Goal: Transaction & Acquisition: Purchase product/service

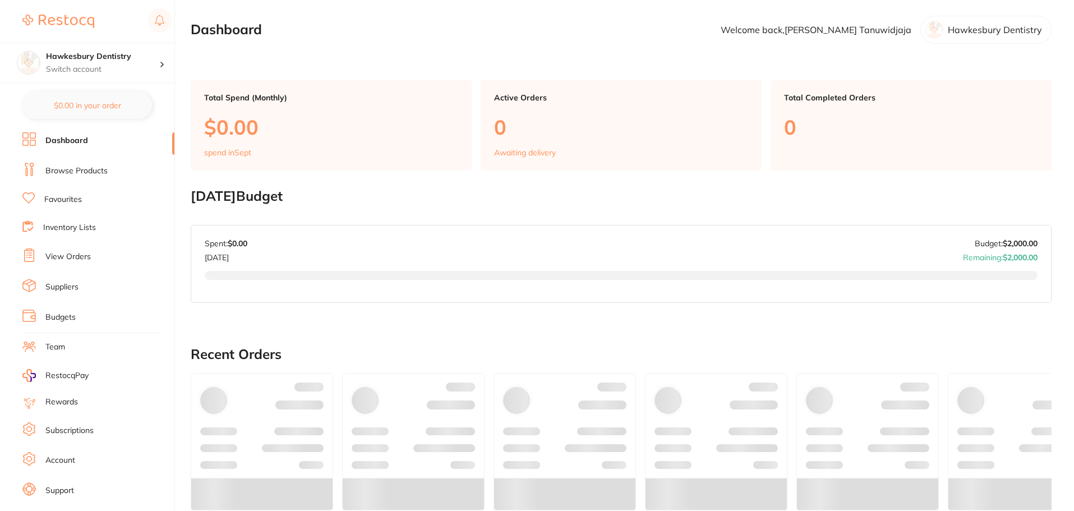
click at [95, 176] on link "Browse Products" at bounding box center [76, 170] width 62 height 11
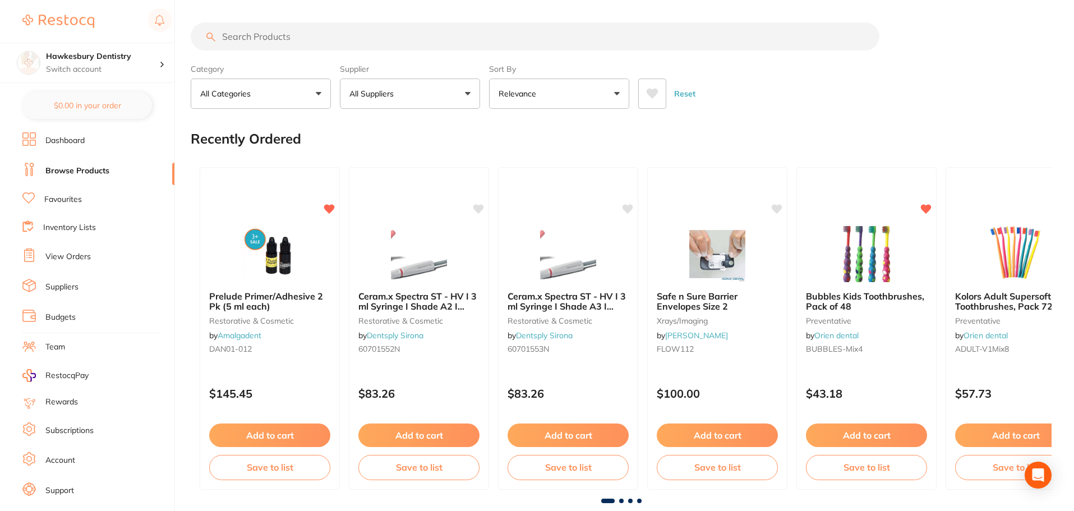
click at [308, 42] on input "search" at bounding box center [535, 36] width 689 height 28
type input "gaenial a2"
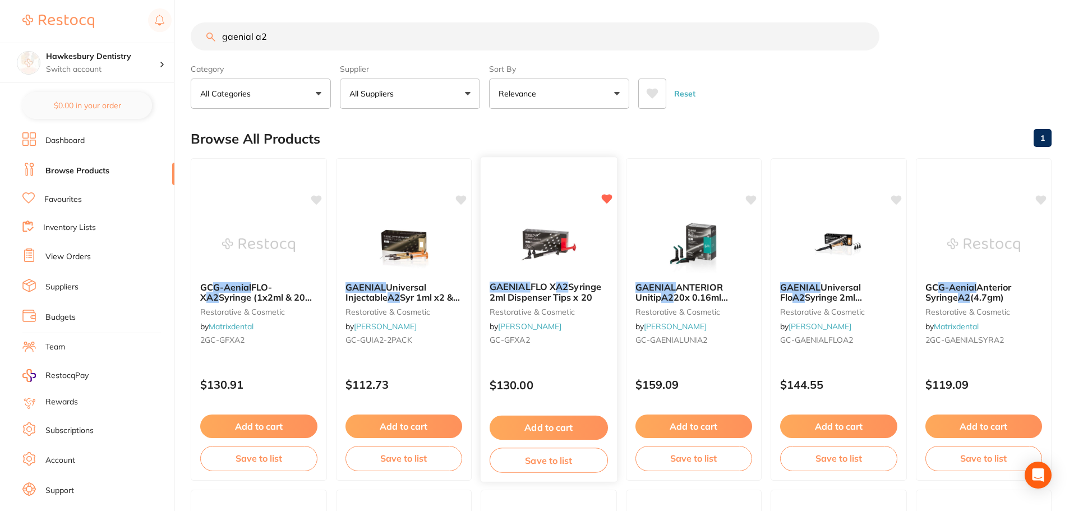
click at [578, 280] on div "GAENIAL FLO X A2 Syringe 2ml Dispenser Tips x 20 restorative & cosmetic by [PER…" at bounding box center [549, 316] width 136 height 86
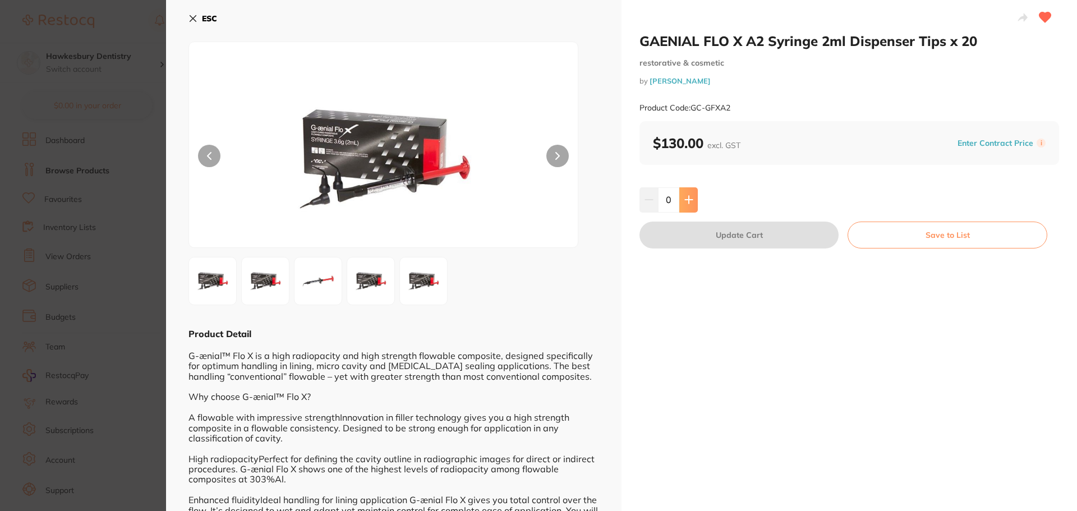
click at [684, 204] on icon at bounding box center [688, 199] width 9 height 9
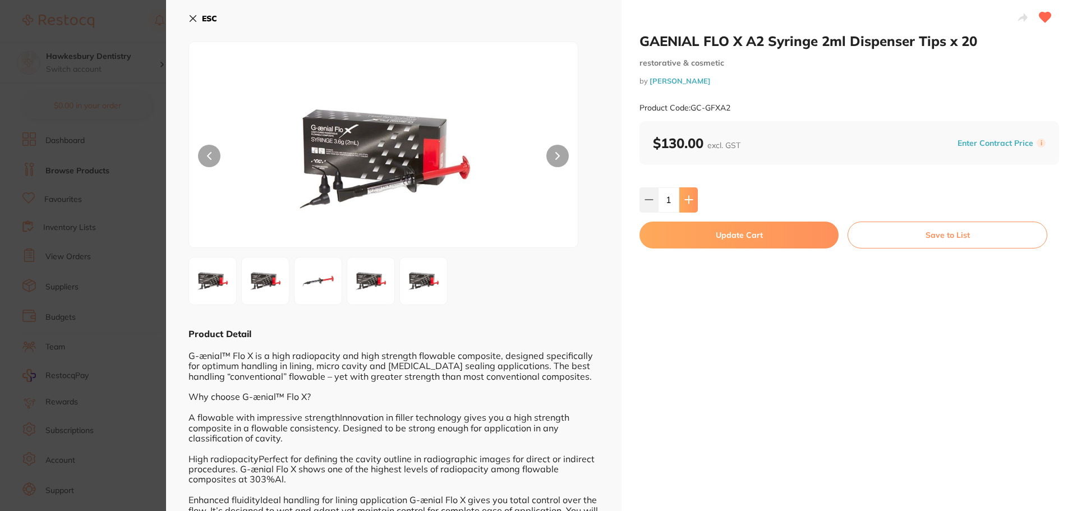
click at [684, 204] on icon at bounding box center [688, 199] width 9 height 9
type input "2"
click at [751, 240] on button "Update Cart" at bounding box center [738, 235] width 199 height 27
checkbox input "false"
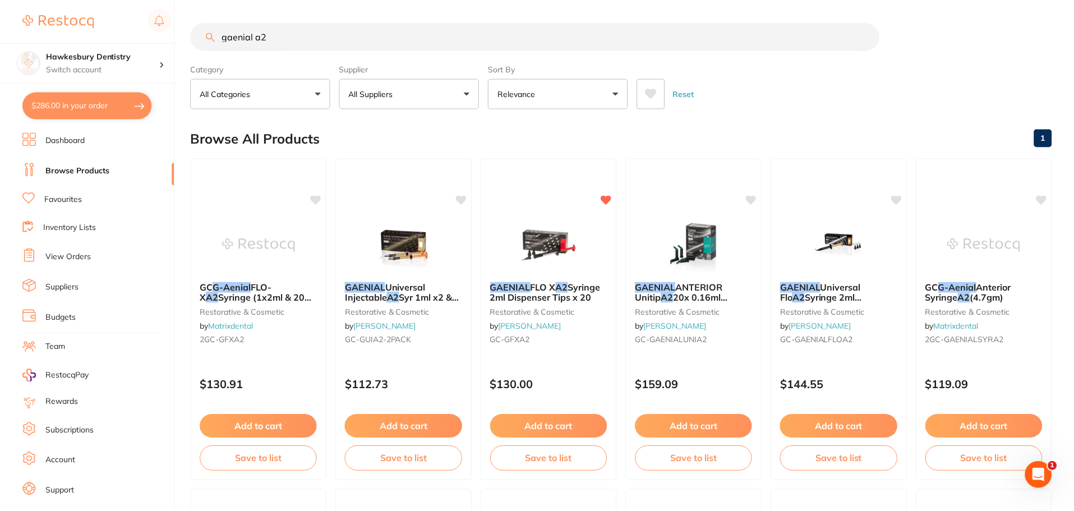
scroll to position [112, 0]
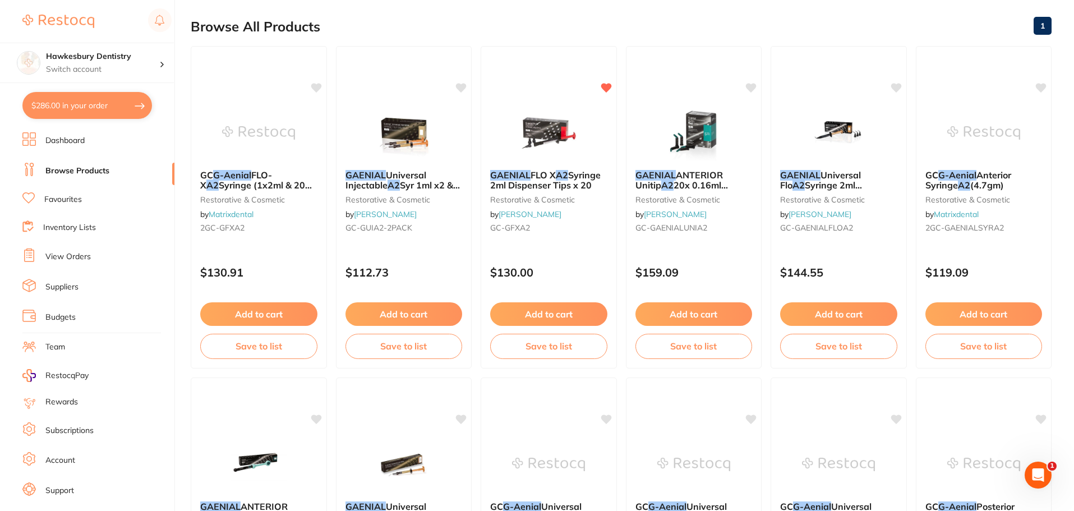
click at [100, 170] on link "Browse Products" at bounding box center [77, 170] width 64 height 11
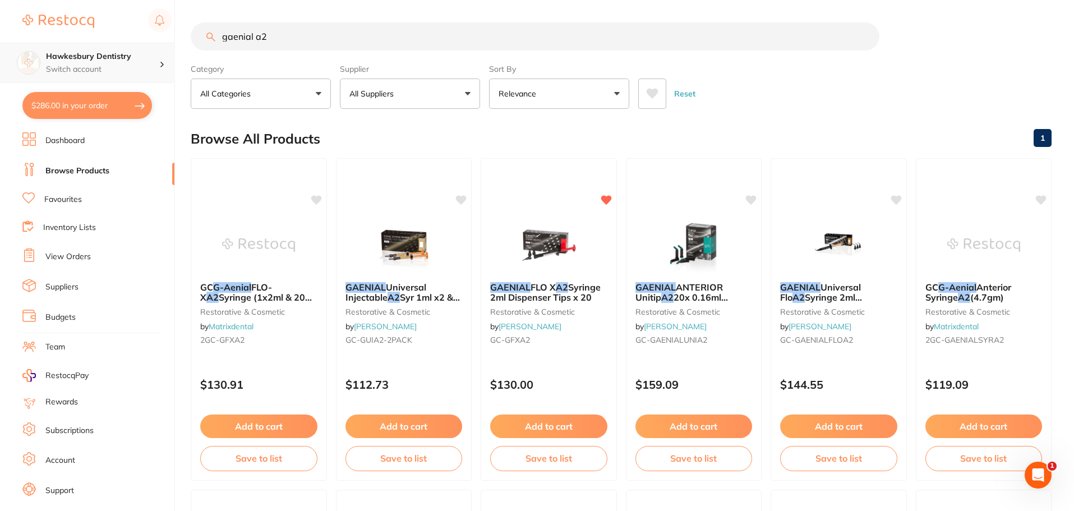
drag, startPoint x: 303, startPoint y: 44, endPoint x: 31, endPoint y: 59, distance: 272.5
click at [43, 62] on div "$286.00 Hawkesbury Dentistry Switch account Hawkesbury Dentistry $286.00 in you…" at bounding box center [537, 255] width 1074 height 511
type input "[PERSON_NAME]"
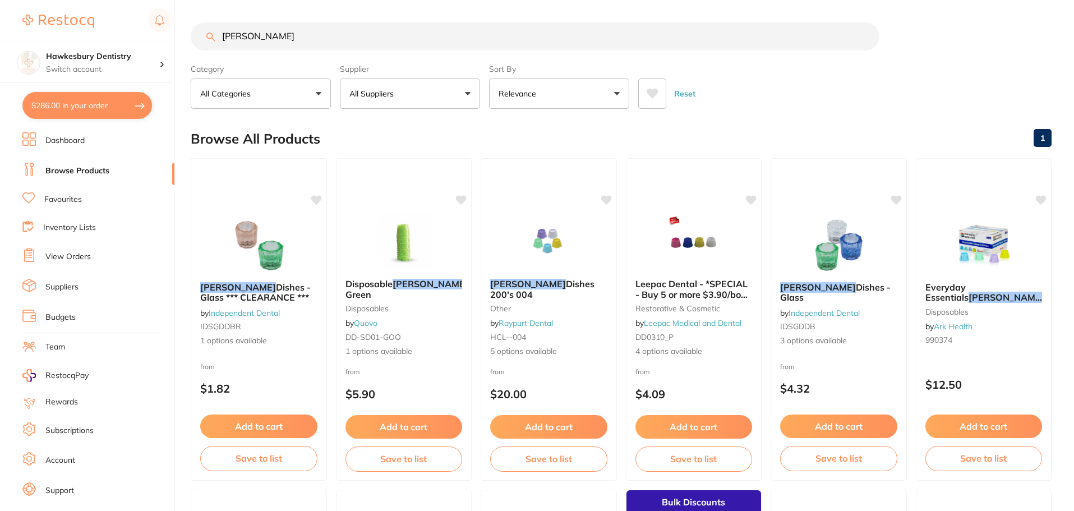
click at [381, 82] on button "All Suppliers" at bounding box center [410, 94] width 140 height 30
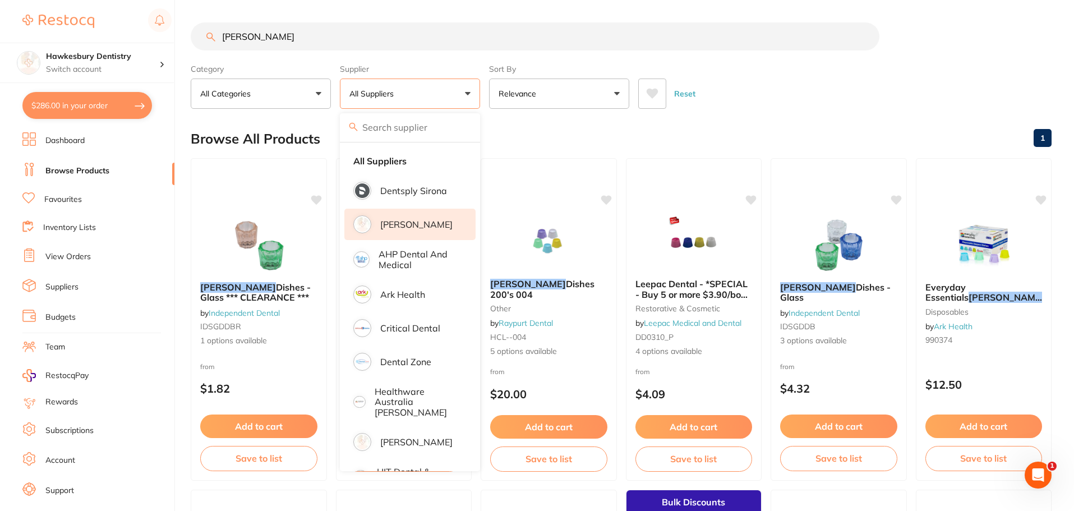
scroll to position [0, 0]
click at [406, 222] on p "[PERSON_NAME]" at bounding box center [416, 224] width 72 height 10
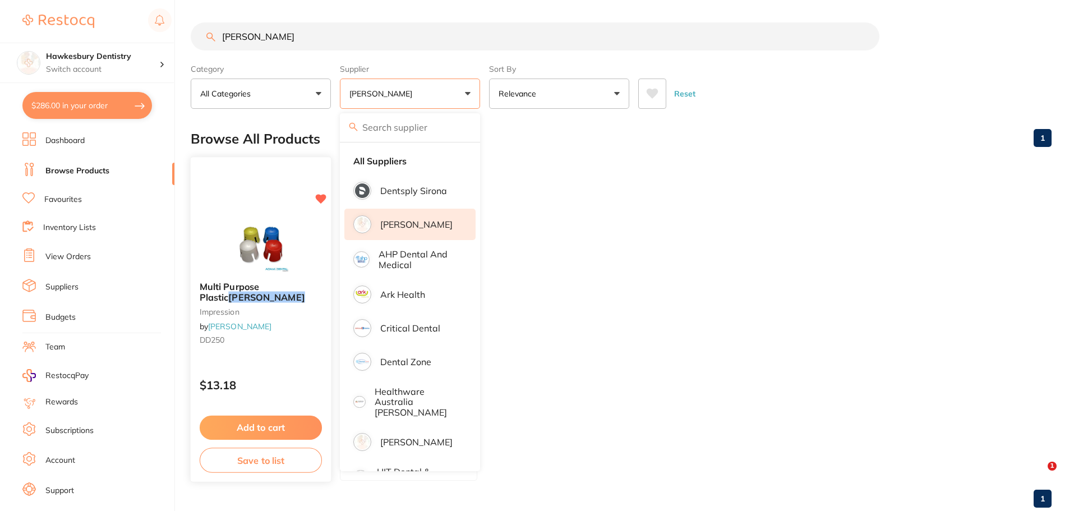
click at [269, 426] on button "Add to cart" at bounding box center [261, 428] width 122 height 24
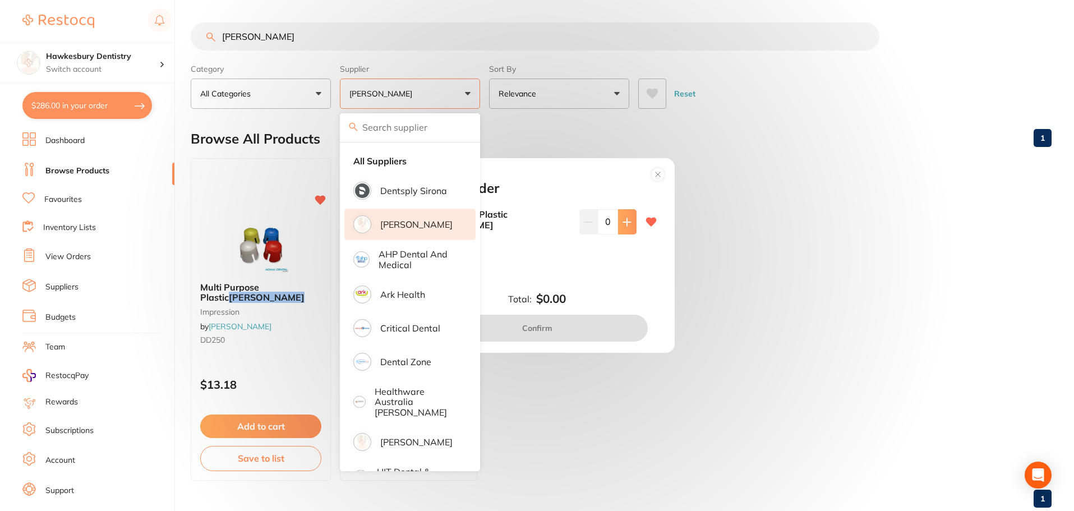
click at [629, 232] on button at bounding box center [627, 221] width 19 height 25
type input "1"
click at [581, 321] on button "Confirm" at bounding box center [537, 328] width 221 height 27
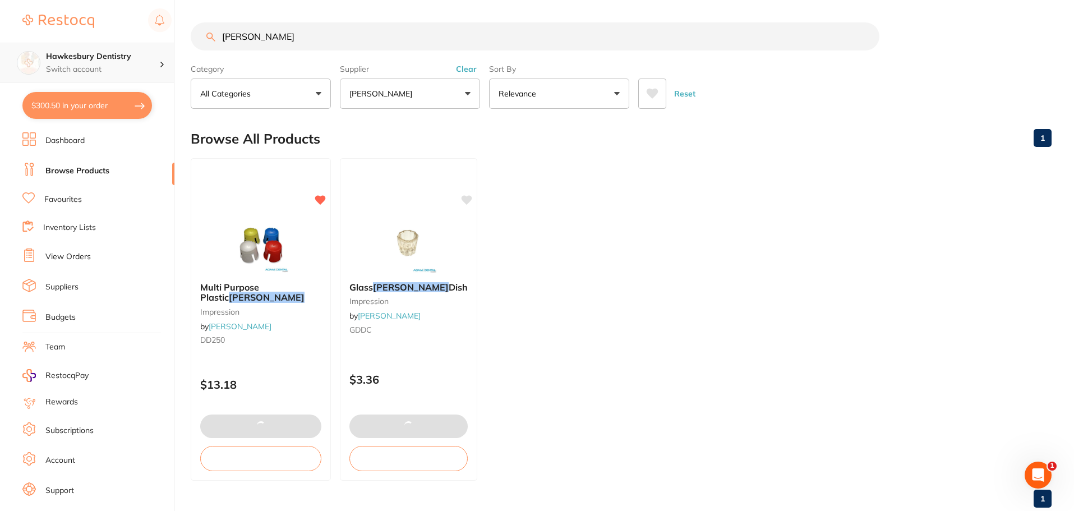
drag, startPoint x: 414, startPoint y: 42, endPoint x: 0, endPoint y: 58, distance: 414.2
click at [0, 52] on div "$300.50 Hawkesbury Dentistry Switch account Hawkesbury Dentistry $300.50 in you…" at bounding box center [537, 255] width 1074 height 511
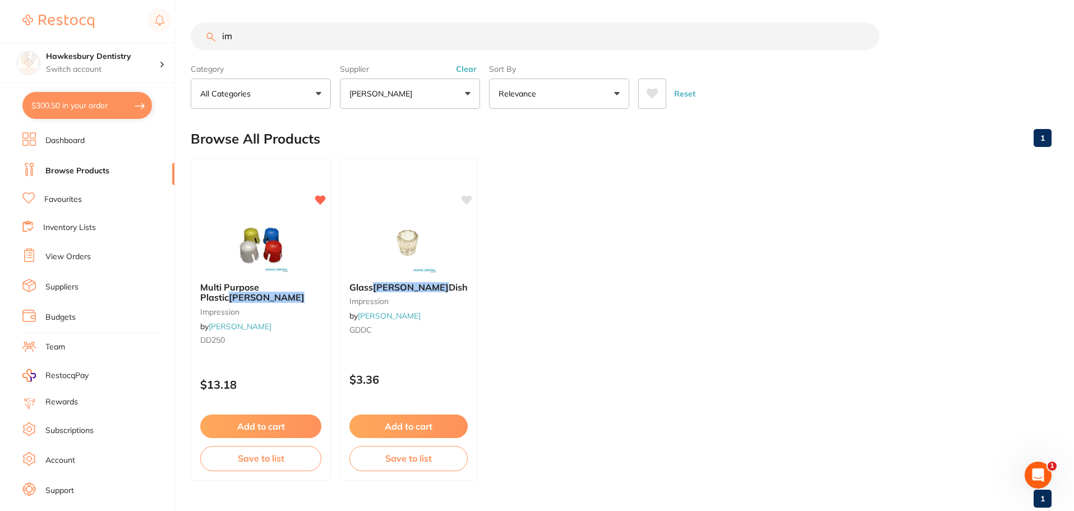
type input "i"
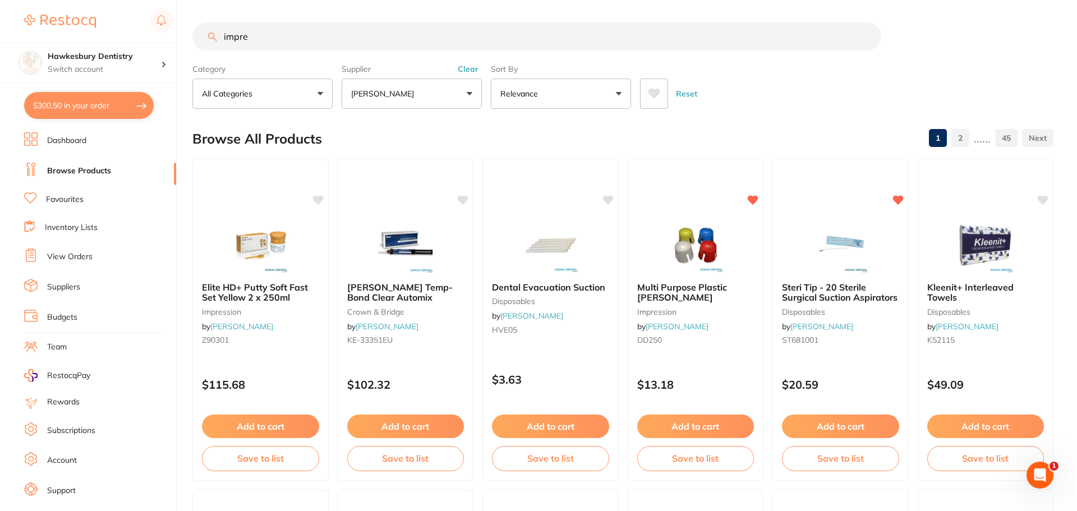
scroll to position [0, 0]
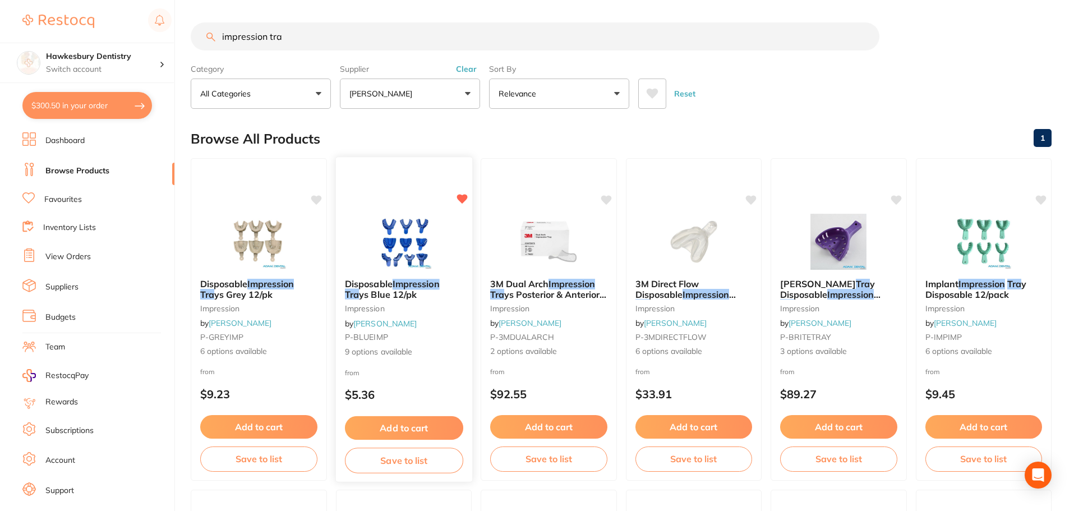
type input "impression tra"
click at [431, 224] on img at bounding box center [403, 241] width 73 height 57
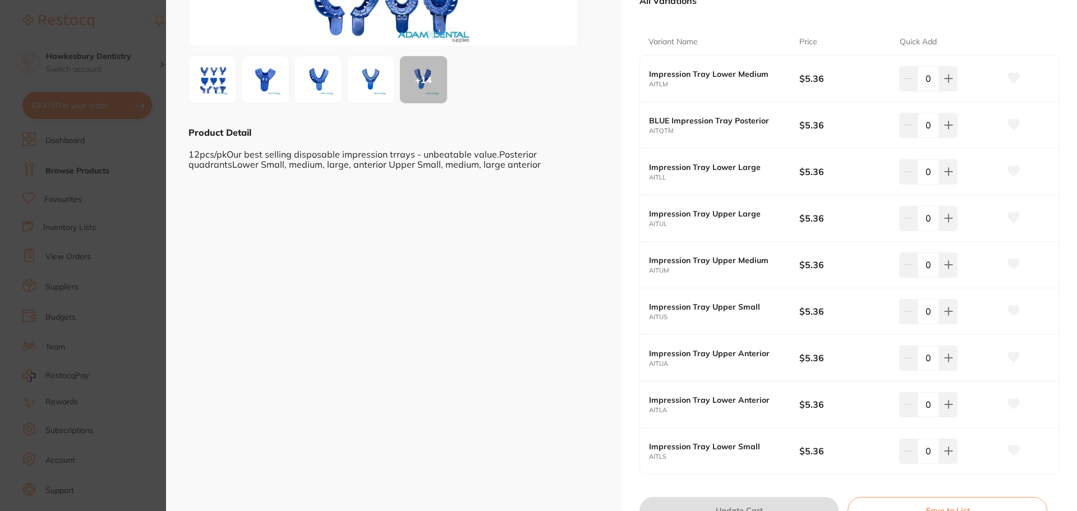
scroll to position [224, 0]
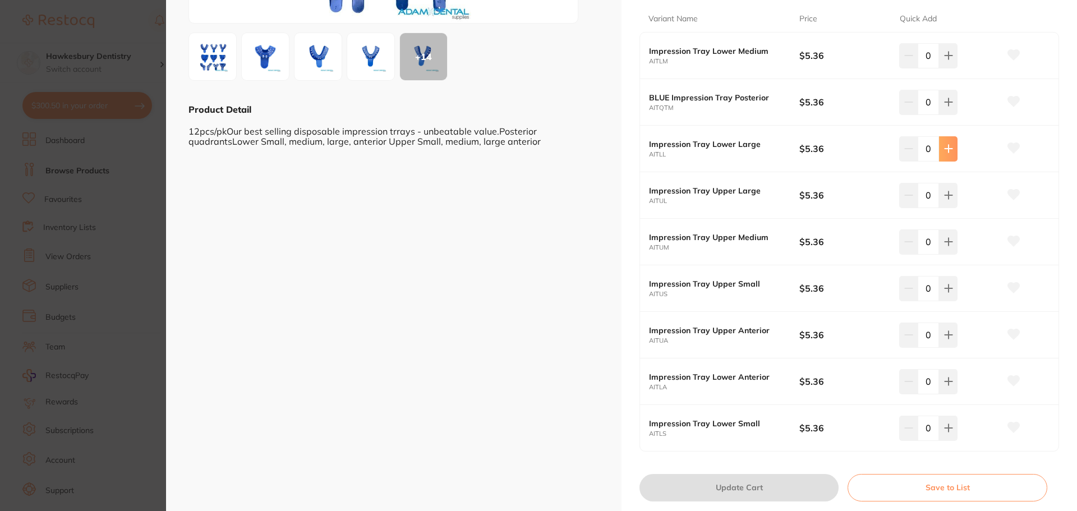
click at [950, 145] on icon at bounding box center [948, 148] width 9 height 9
type input "1"
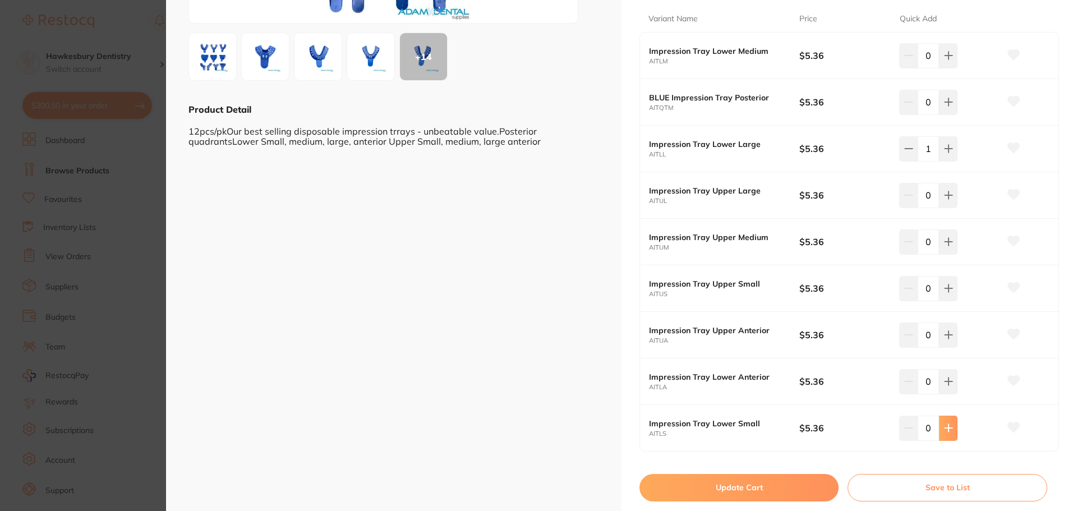
click at [945, 429] on icon at bounding box center [948, 428] width 7 height 7
type input "1"
click at [948, 243] on icon at bounding box center [948, 241] width 9 height 9
type input "1"
click at [949, 194] on icon at bounding box center [948, 195] width 9 height 9
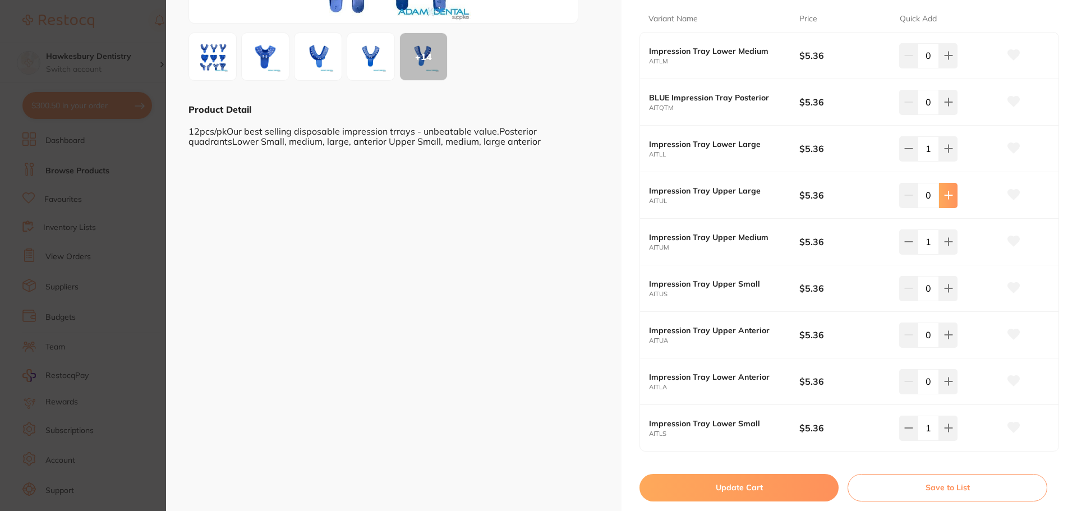
type input "1"
click at [726, 489] on button "Update Cart" at bounding box center [738, 487] width 199 height 27
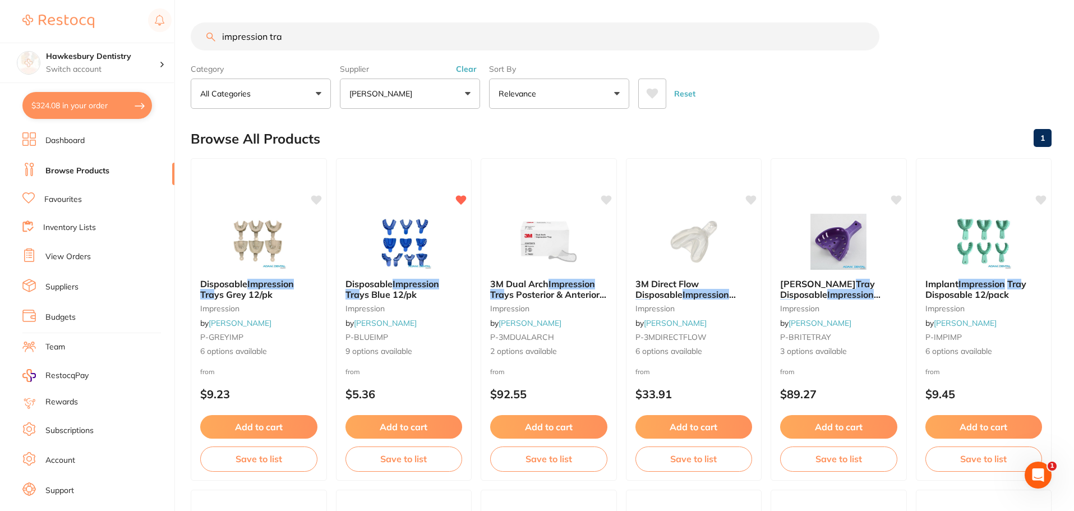
click at [407, 93] on button "[PERSON_NAME]" at bounding box center [410, 94] width 140 height 30
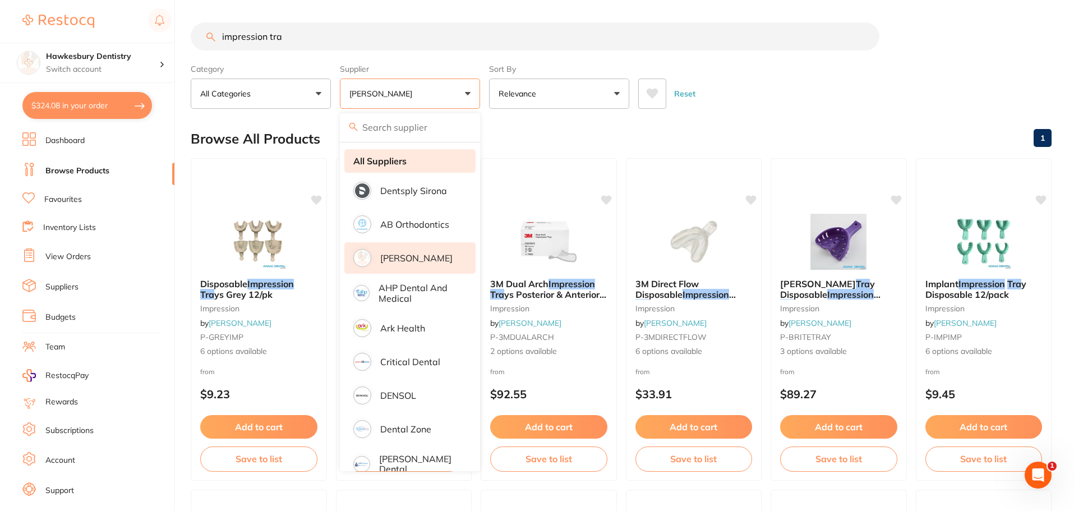
click at [417, 167] on li "All Suppliers" at bounding box center [409, 161] width 131 height 24
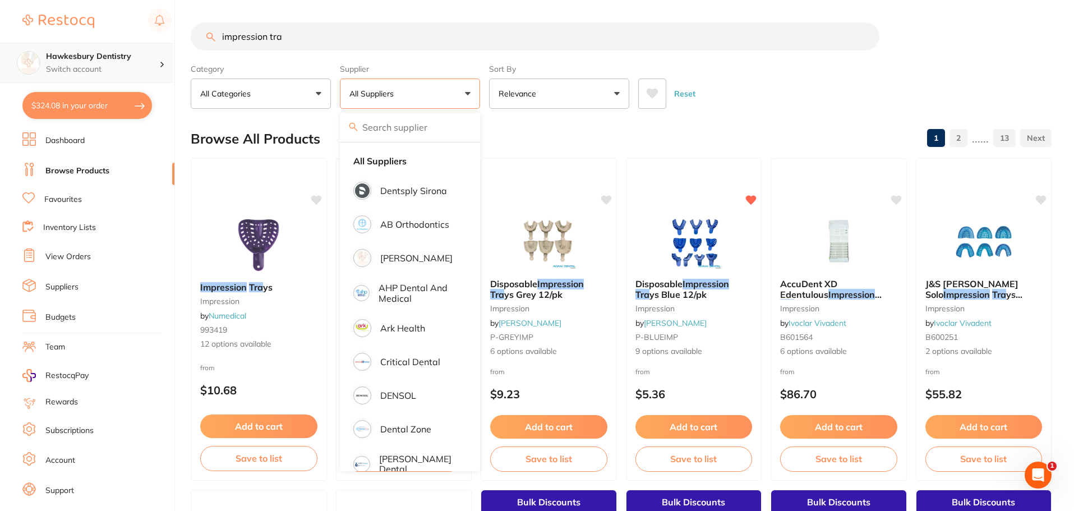
drag, startPoint x: 381, startPoint y: 45, endPoint x: 44, endPoint y: 65, distance: 337.7
click at [61, 63] on div "$324.08 Hawkesbury Dentistry Switch account Hawkesbury Dentistry $324.08 in you…" at bounding box center [537, 255] width 1074 height 511
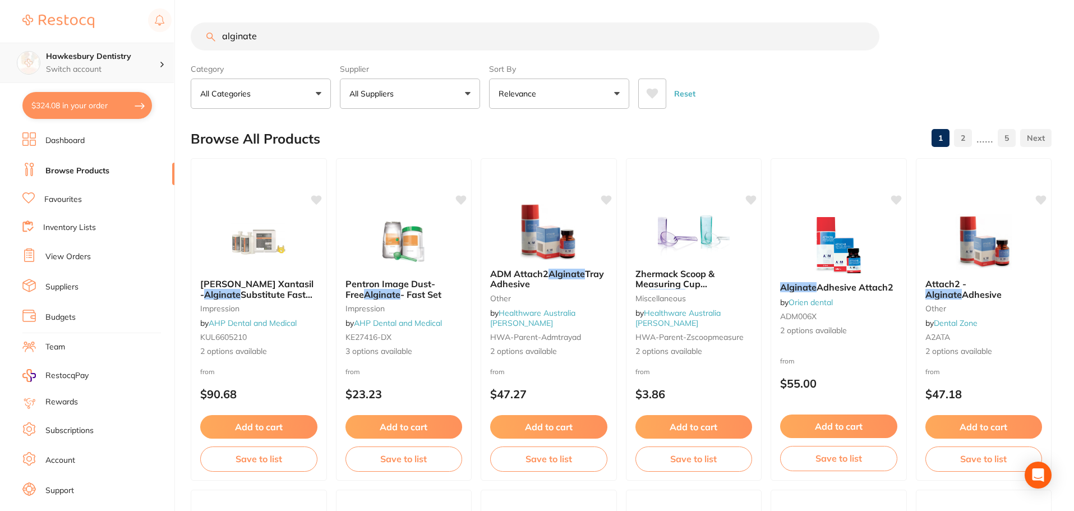
type input "alginate"
click at [650, 96] on icon at bounding box center [653, 94] width 12 height 10
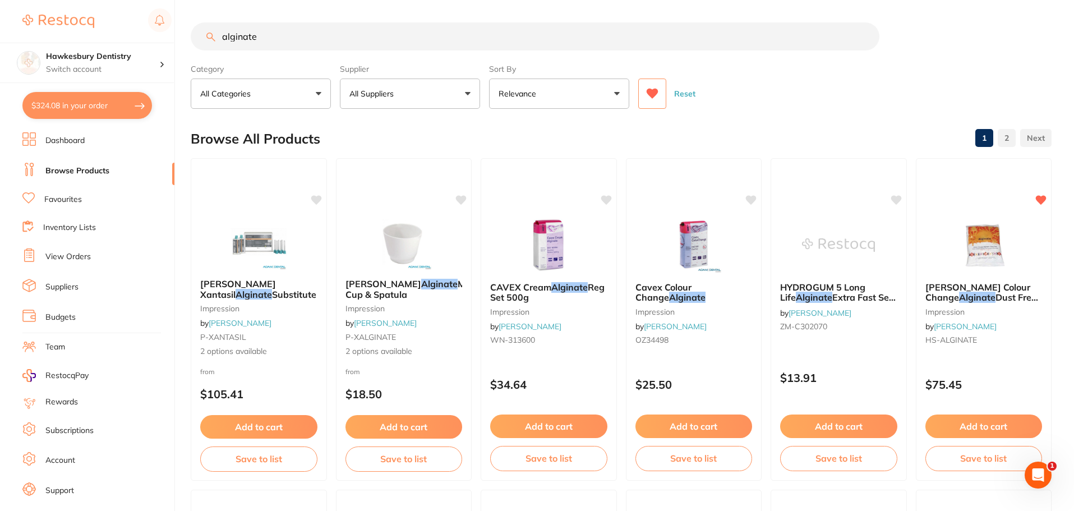
click at [649, 97] on icon at bounding box center [652, 93] width 12 height 11
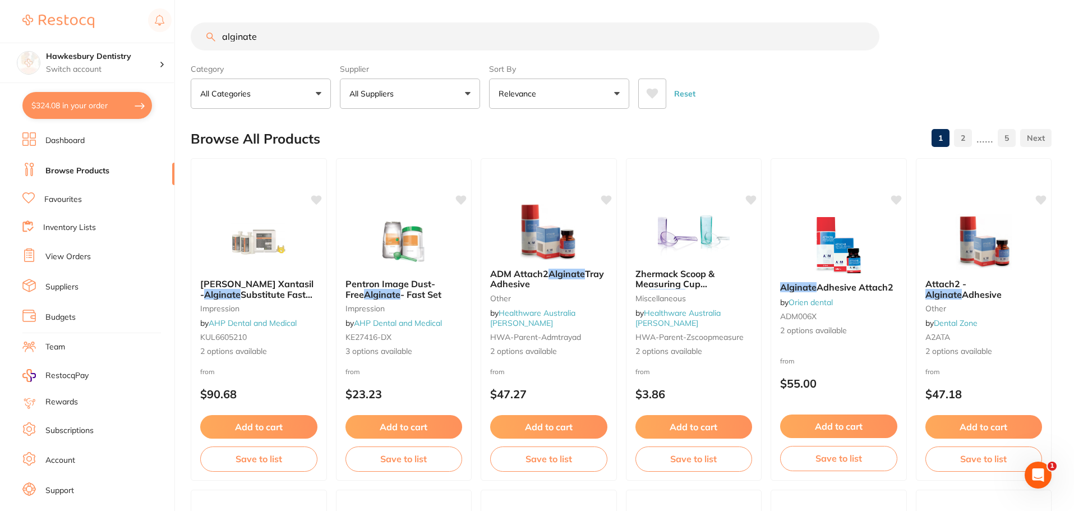
click at [653, 93] on icon at bounding box center [653, 94] width 12 height 10
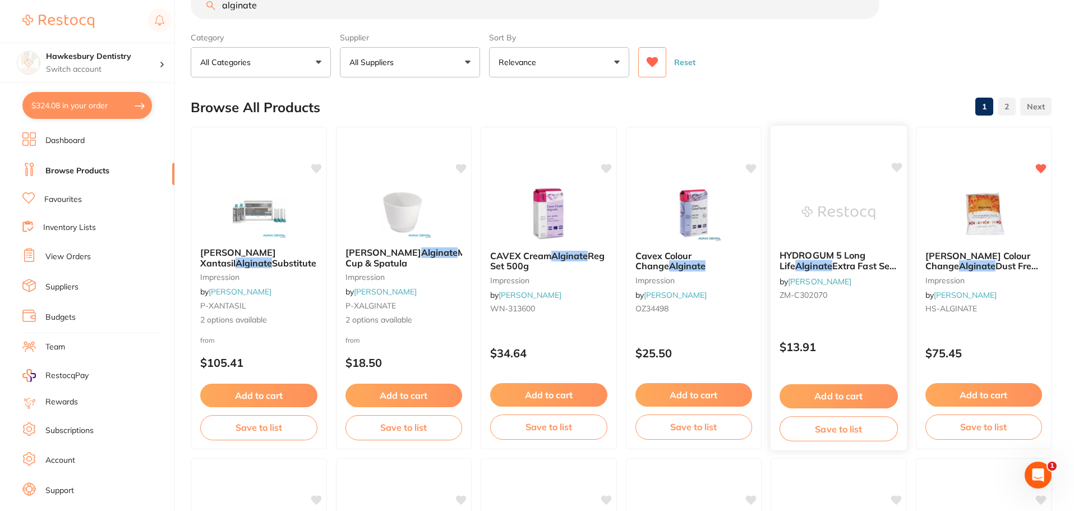
scroll to position [56, 0]
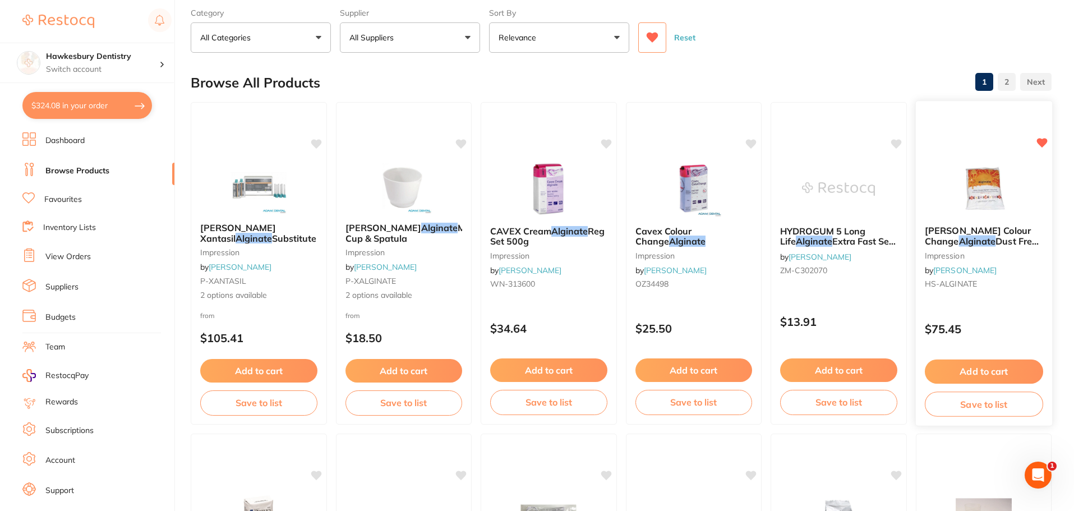
click at [989, 370] on button "Add to cart" at bounding box center [983, 372] width 118 height 24
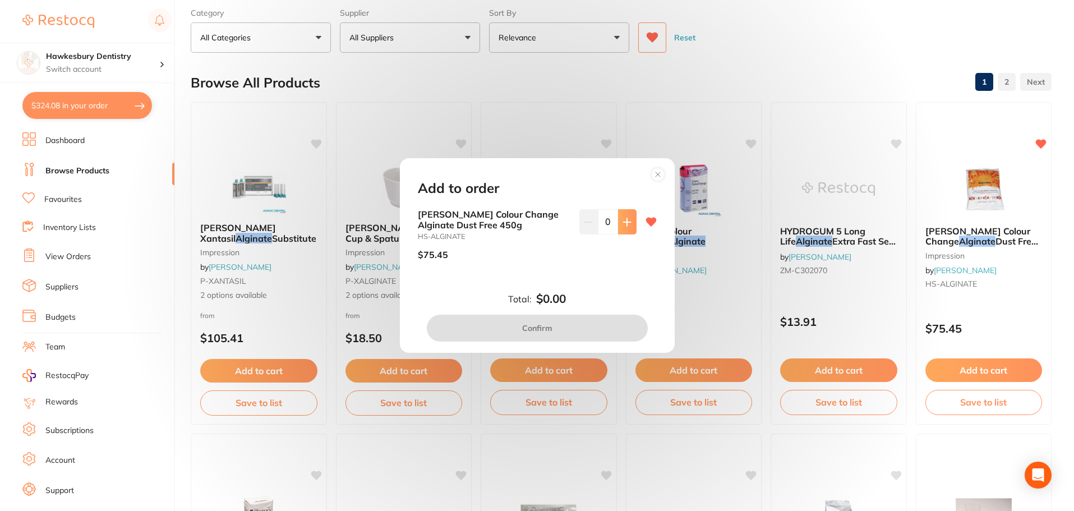
click at [618, 219] on button at bounding box center [627, 221] width 19 height 25
type input "1"
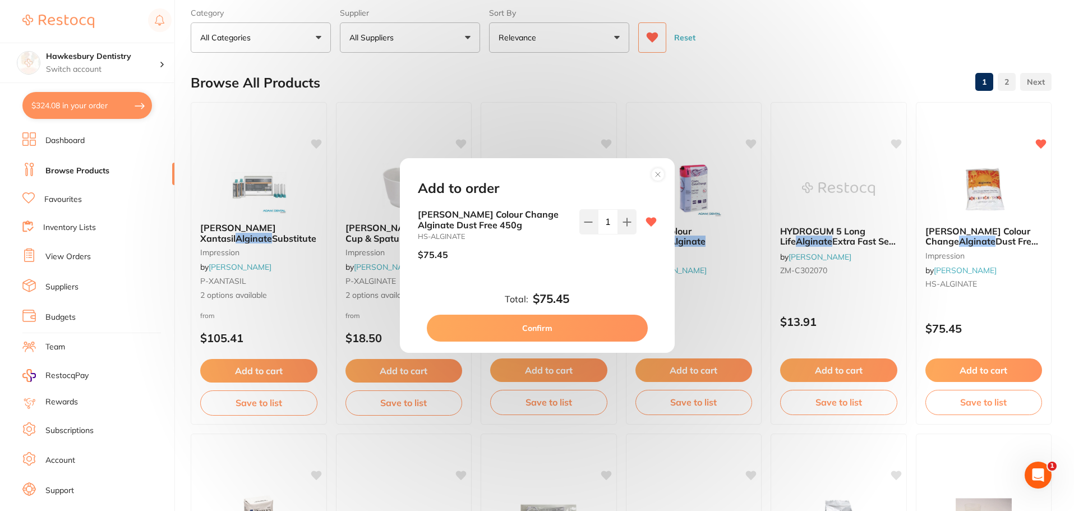
scroll to position [0, 0]
click at [591, 330] on button "Confirm" at bounding box center [537, 328] width 221 height 27
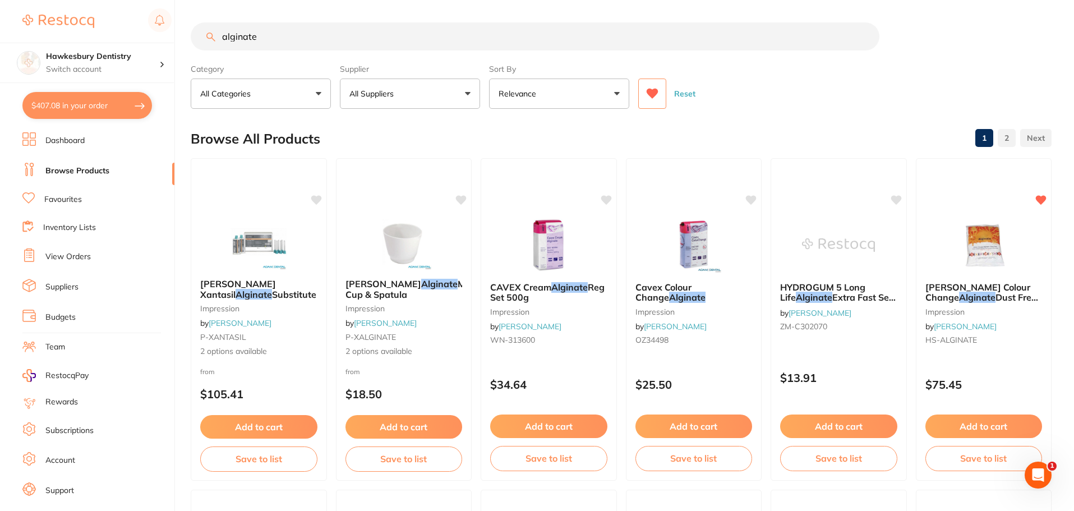
drag, startPoint x: 338, startPoint y: 36, endPoint x: 0, endPoint y: 96, distance: 343.6
click at [0, 77] on div "$407.08 Hawkesbury Dentistry Switch account Hawkesbury Dentistry $407.08 in you…" at bounding box center [537, 255] width 1074 height 511
type input "ceramx"
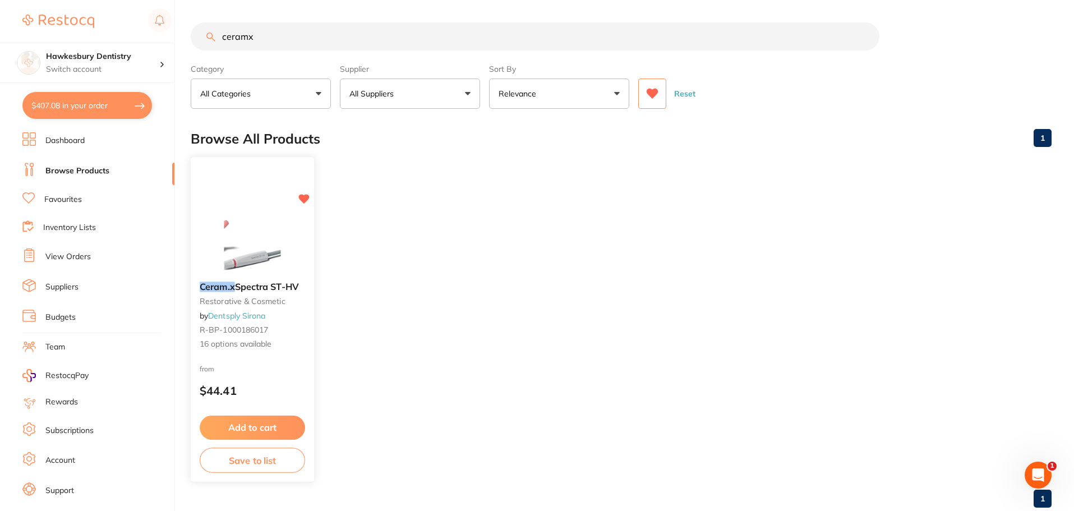
click at [243, 414] on div "Add to cart Save to list" at bounding box center [252, 444] width 123 height 75
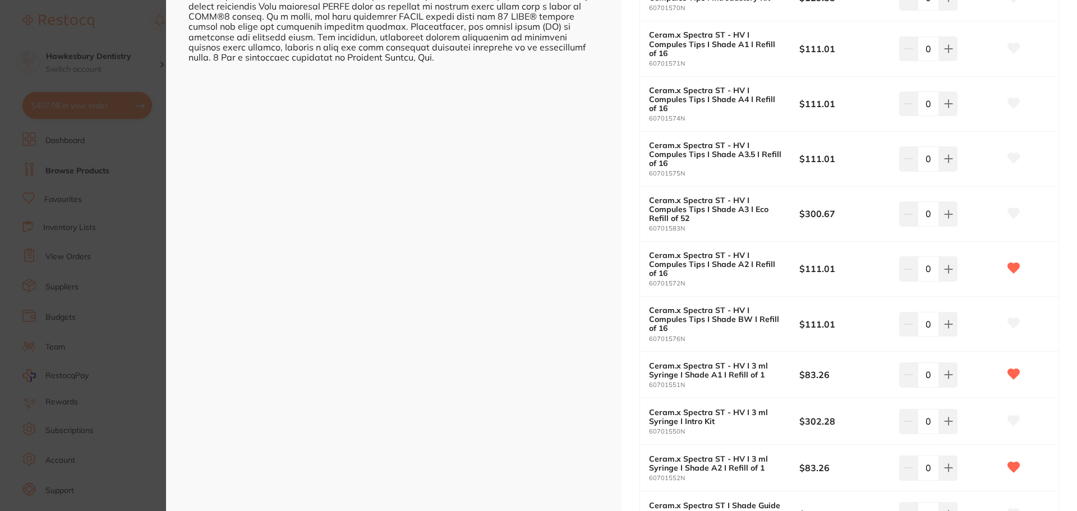
scroll to position [617, 0]
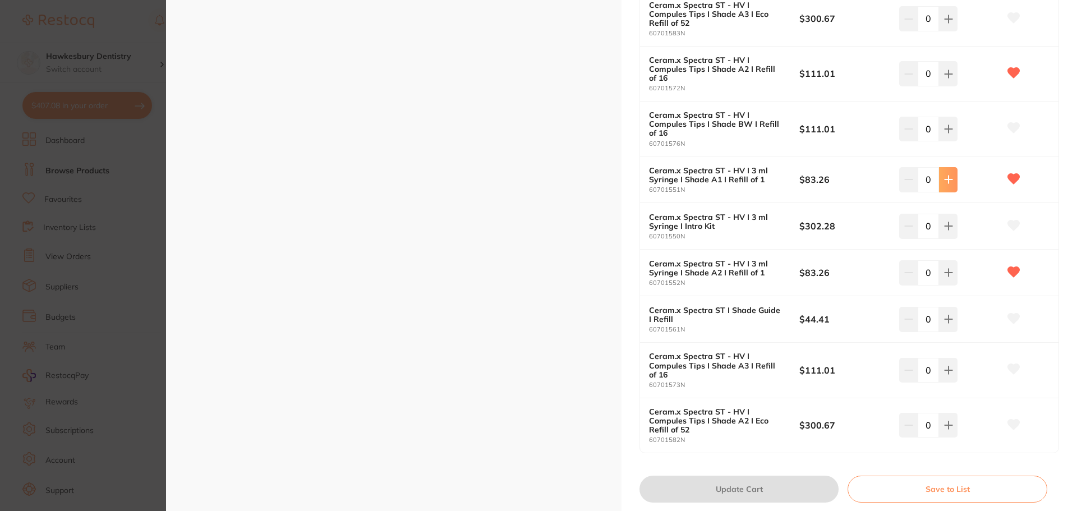
click at [946, 182] on icon at bounding box center [948, 179] width 7 height 7
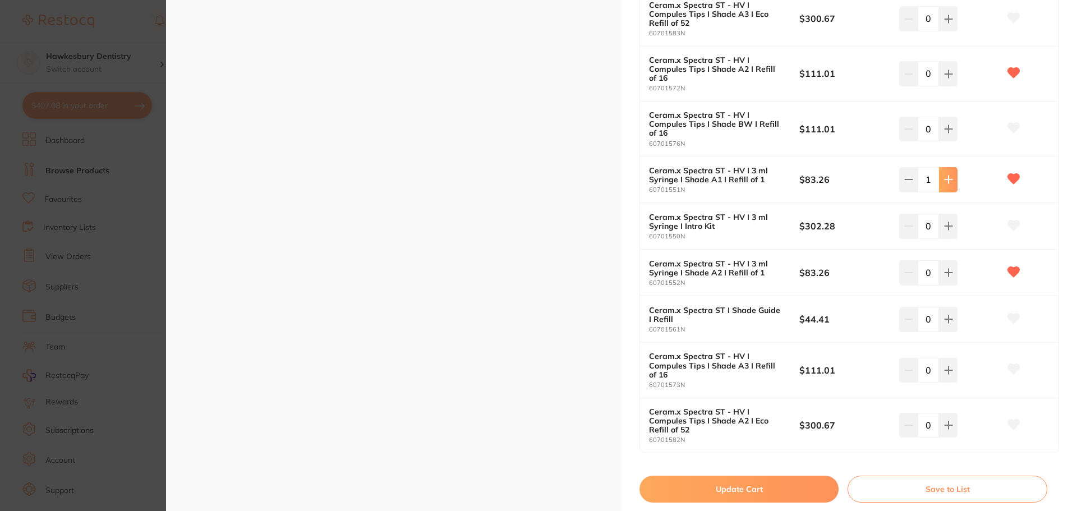
click at [946, 182] on icon at bounding box center [948, 179] width 7 height 7
click at [899, 188] on button at bounding box center [908, 179] width 19 height 25
type input "1"
click at [761, 484] on button "Update Cart" at bounding box center [738, 489] width 199 height 27
